Goal: Task Accomplishment & Management: Use online tool/utility

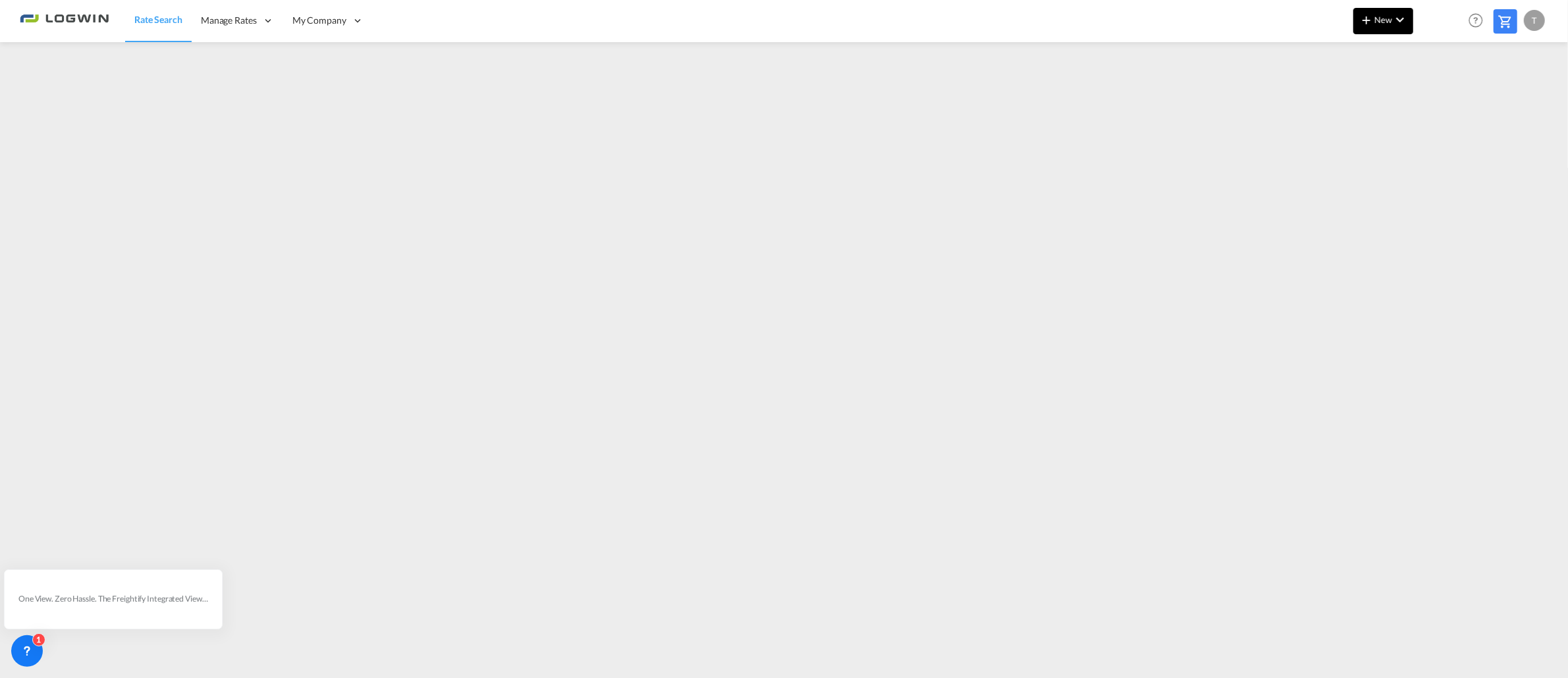
click at [1381, 21] on span "New" at bounding box center [1383, 19] width 49 height 10
click at [1445, 101] on span "Ratesheet" at bounding box center [1437, 98] width 14 height 26
click at [1392, 22] on md-icon "icon-chevron-down" at bounding box center [1399, 19] width 16 height 16
click at [1431, 100] on span "Ratesheet" at bounding box center [1437, 98] width 14 height 26
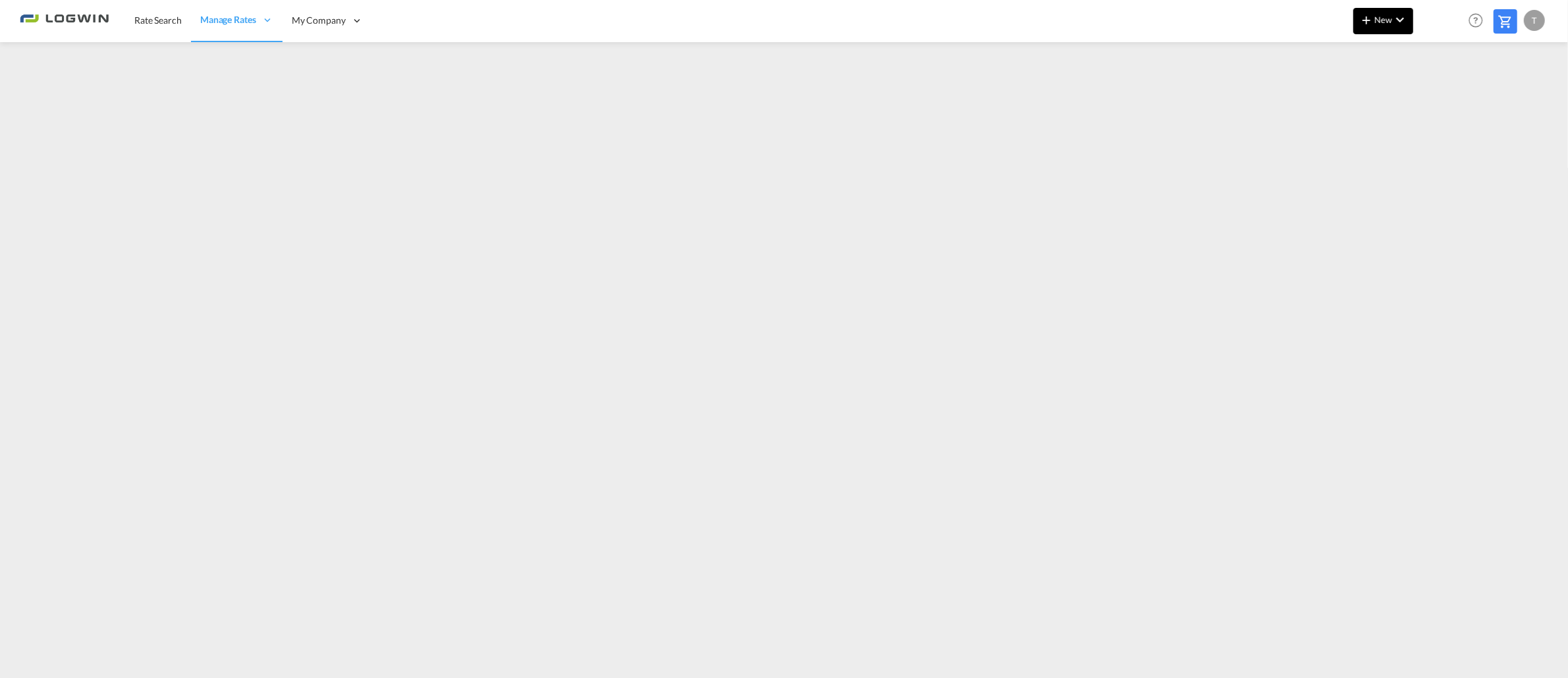
click at [1395, 19] on md-icon "icon-chevron-down" at bounding box center [1399, 19] width 16 height 16
click at [1115, 66] on md-backdrop at bounding box center [784, 339] width 1568 height 678
click at [156, 24] on span "Rate Search" at bounding box center [158, 19] width 48 height 11
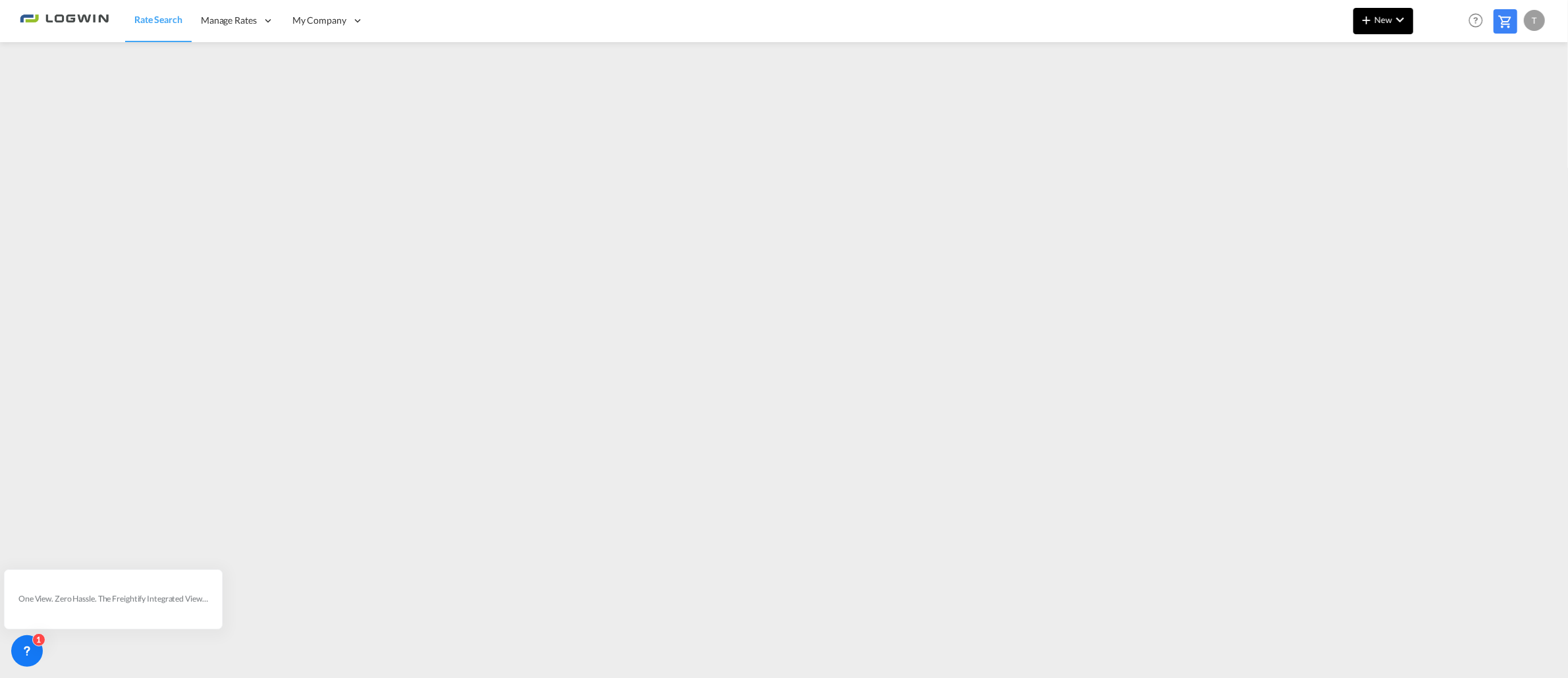
click at [1378, 16] on span "New" at bounding box center [1383, 19] width 49 height 10
click at [1435, 100] on span "Ratesheet" at bounding box center [1437, 98] width 14 height 26
click at [1383, 19] on span "New" at bounding box center [1383, 19] width 49 height 10
click at [1445, 96] on span "Ratesheet" at bounding box center [1437, 98] width 14 height 26
click at [1536, 13] on div "T" at bounding box center [1534, 20] width 21 height 21
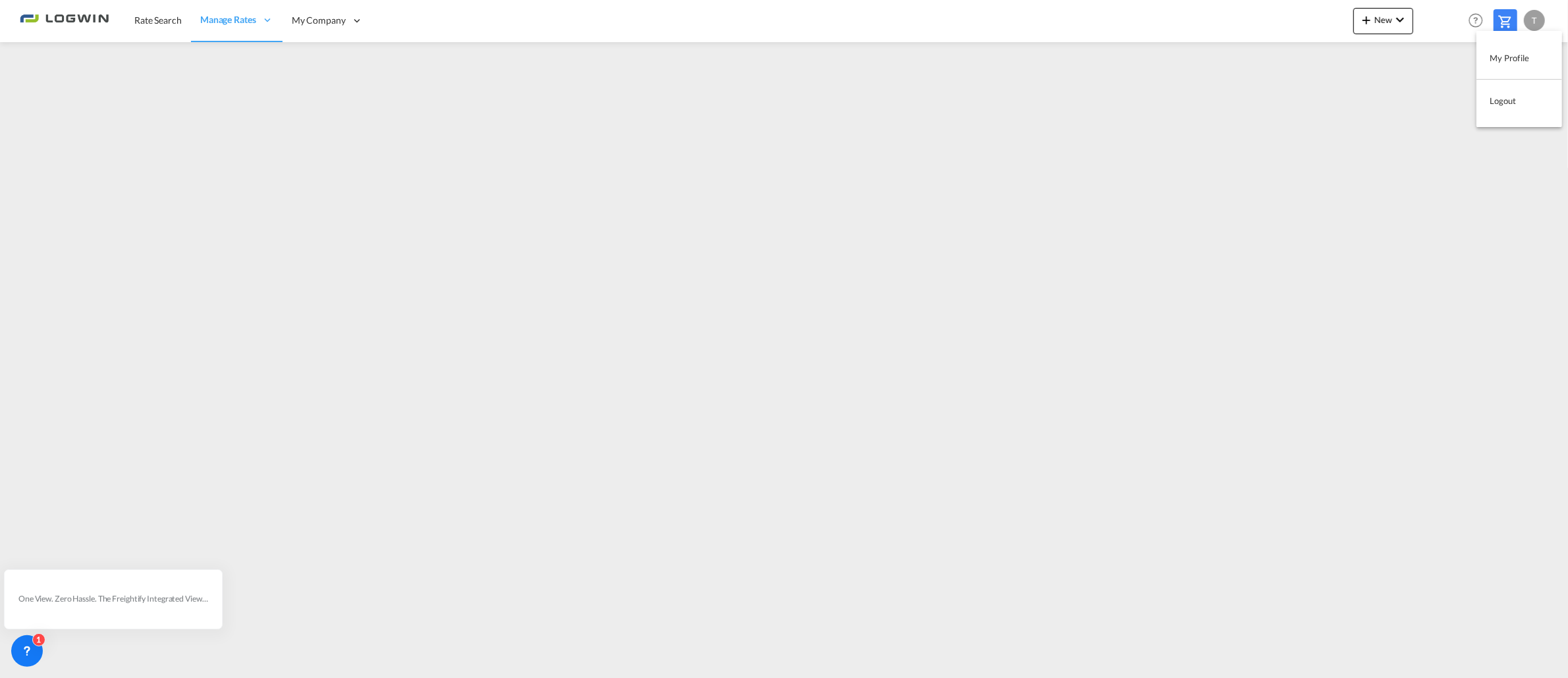
click at [1510, 104] on button "Logout" at bounding box center [1519, 100] width 86 height 26
